Goal: Task Accomplishment & Management: Manage account settings

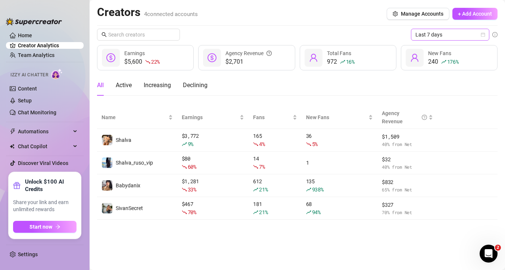
click at [483, 33] on icon "calendar" at bounding box center [482, 34] width 4 height 4
click at [32, 34] on link "Home" at bounding box center [25, 35] width 14 height 6
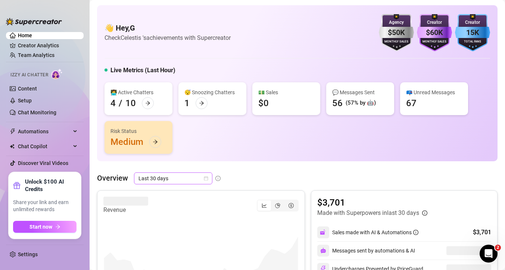
click at [205, 176] on icon "calendar" at bounding box center [206, 178] width 4 height 4
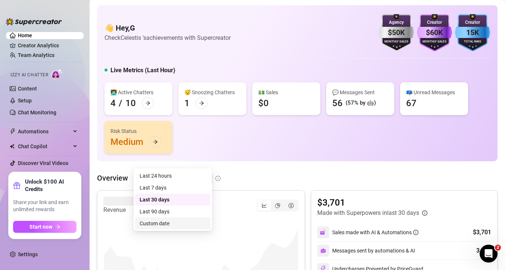
click at [166, 223] on div "Custom date" at bounding box center [173, 224] width 66 height 8
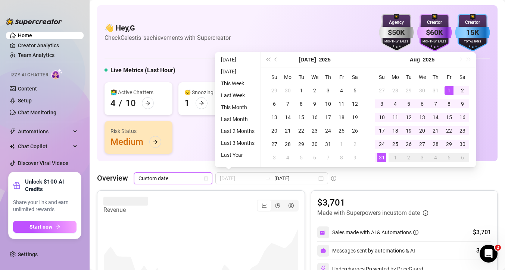
type input "[DATE]"
click at [448, 92] on div "1" at bounding box center [448, 90] width 9 height 9
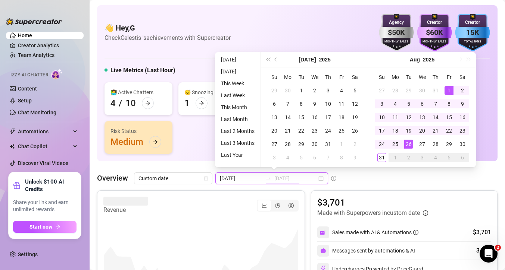
type input "[DATE]"
click at [384, 156] on div "31" at bounding box center [381, 157] width 9 height 9
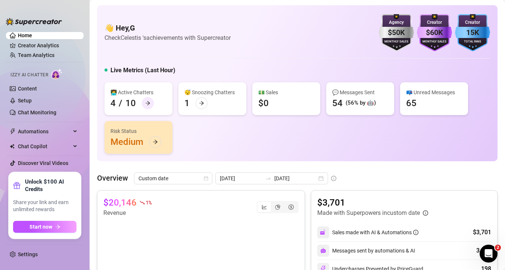
click at [149, 105] on icon "arrow-right" at bounding box center [147, 103] width 5 height 5
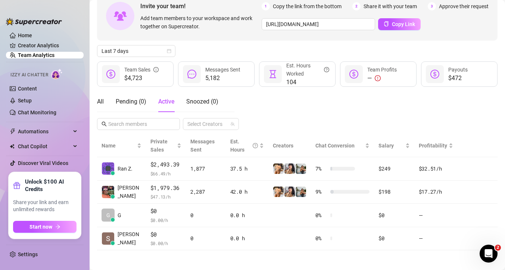
scroll to position [43, 0]
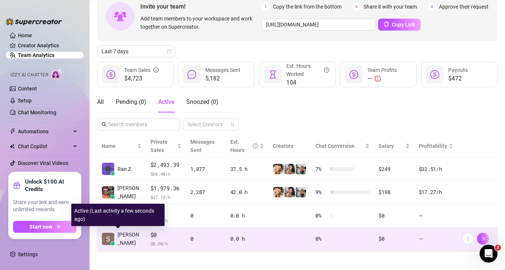
click at [106, 235] on img at bounding box center [108, 239] width 12 height 12
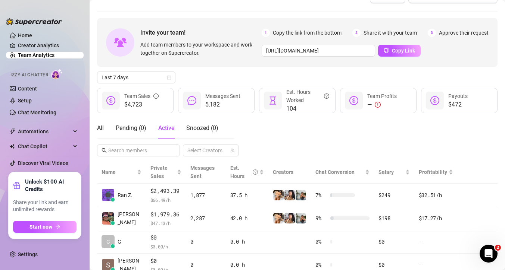
scroll to position [15, 0]
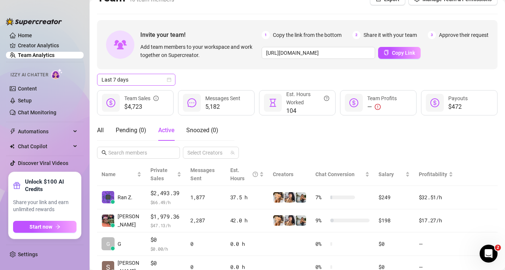
click at [152, 78] on span "Last 7 days" at bounding box center [135, 79] width 69 height 11
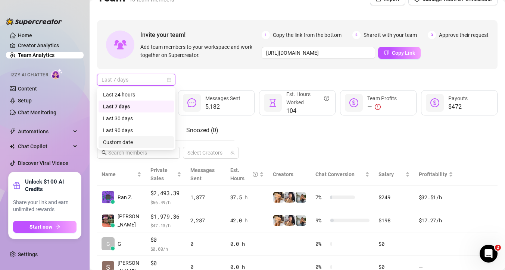
click at [123, 142] on div "Custom date" at bounding box center [136, 142] width 66 height 8
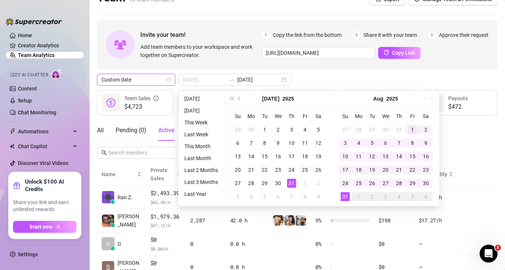
type input "[DATE]"
click at [410, 128] on div "1" at bounding box center [412, 129] width 9 height 9
type input "[DATE]"
click at [345, 194] on div "31" at bounding box center [345, 196] width 9 height 9
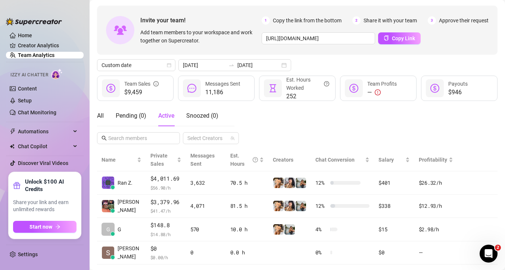
scroll to position [0, 0]
